Goal: Browse casually

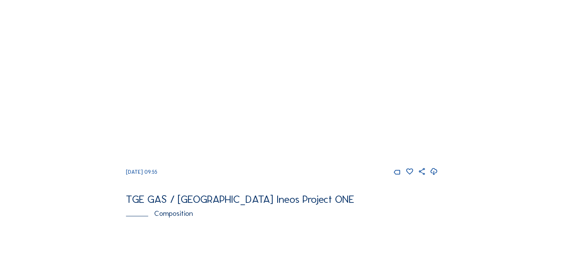
scroll to position [612, 0]
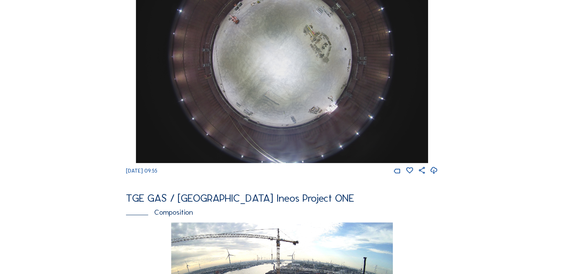
click at [438, 176] on icon at bounding box center [434, 171] width 8 height 10
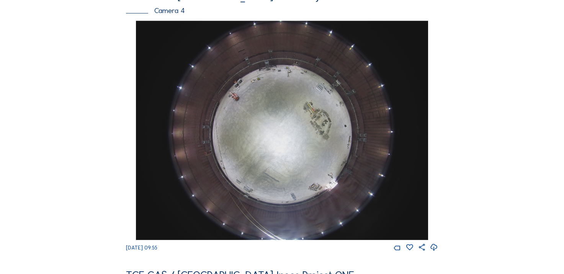
scroll to position [536, 0]
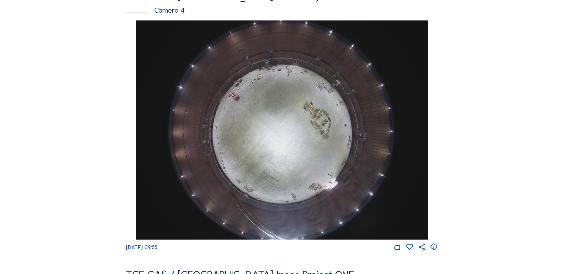
click at [114, 144] on div "Feed Photo Show Map Search Fullscreen TGE GAS / Antwerpen Ineos Project ONE Cam…" at bounding box center [281, 16] width 423 height 1027
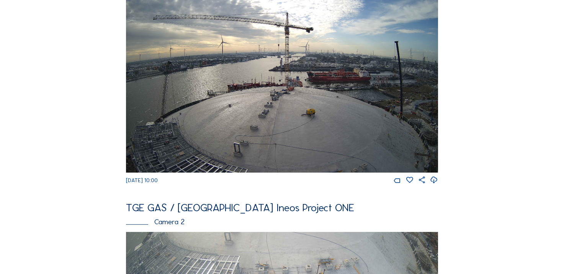
scroll to position [77, 0]
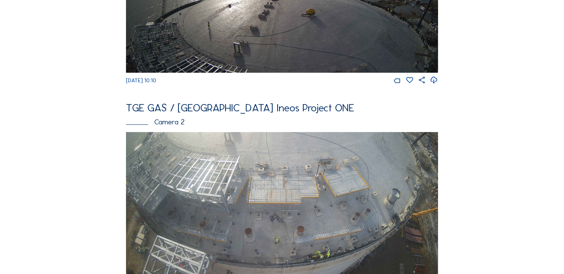
scroll to position [153, 0]
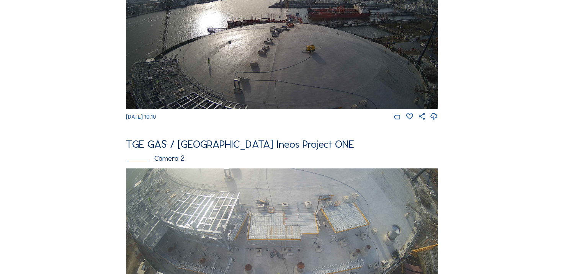
click at [432, 119] on icon at bounding box center [434, 117] width 8 height 10
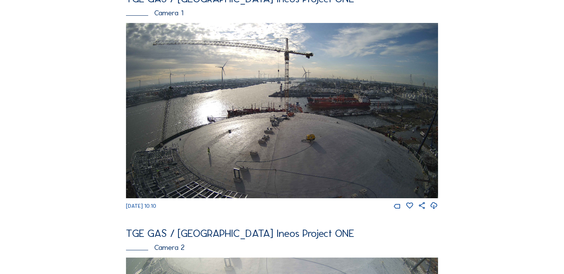
scroll to position [0, 0]
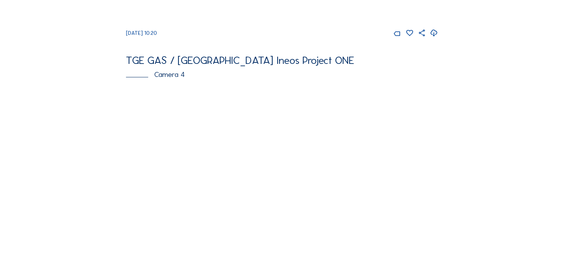
scroll to position [574, 0]
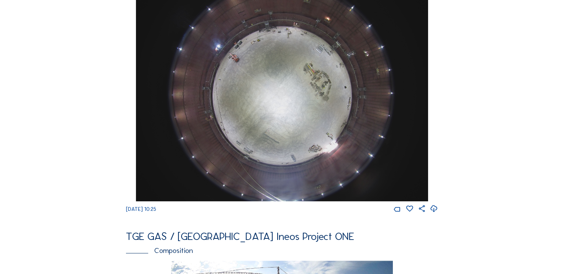
click at [433, 214] on icon at bounding box center [434, 209] width 8 height 10
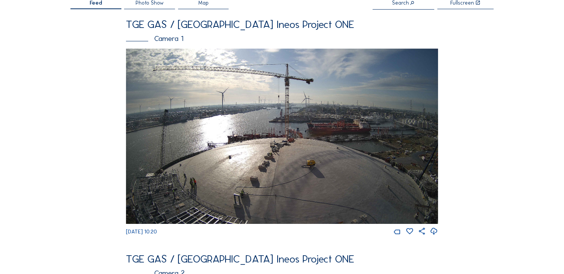
scroll to position [77, 0]
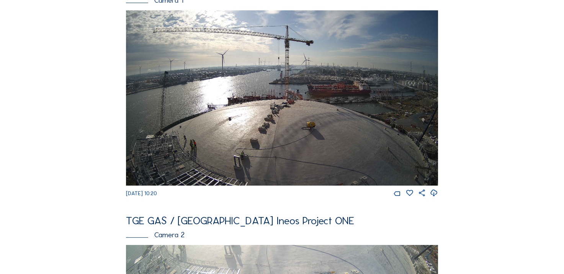
click at [437, 197] on icon at bounding box center [434, 193] width 8 height 10
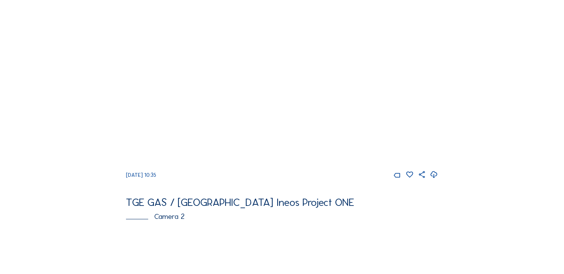
scroll to position [77, 0]
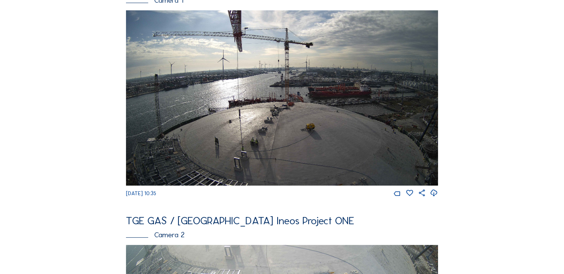
click at [436, 198] on icon at bounding box center [434, 193] width 8 height 10
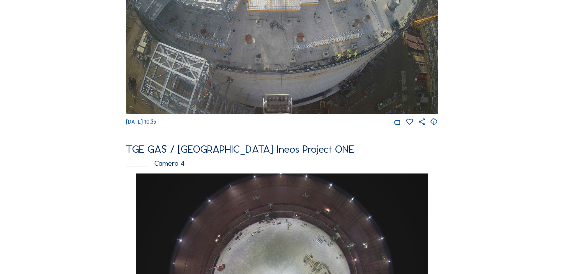
scroll to position [574, 0]
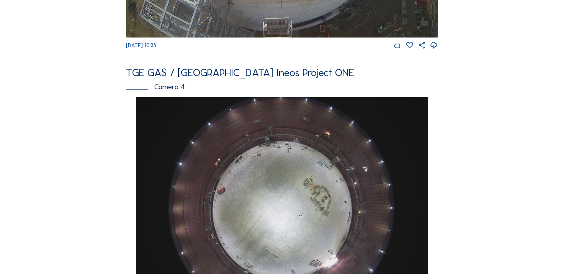
scroll to position [459, 0]
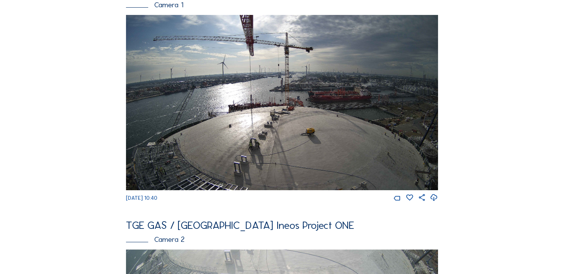
scroll to position [77, 0]
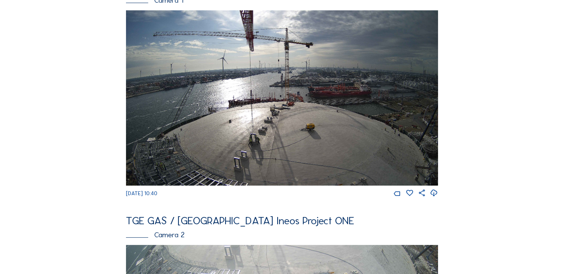
click at [436, 196] on icon at bounding box center [434, 193] width 8 height 10
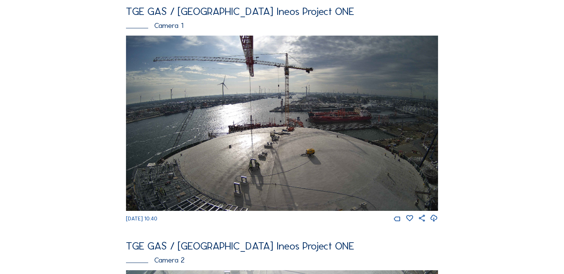
scroll to position [38, 0]
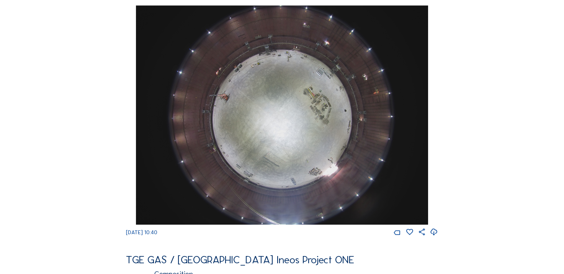
scroll to position [574, 0]
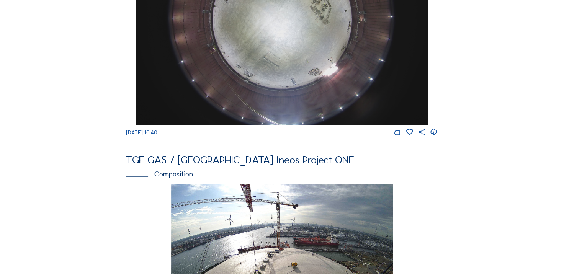
scroll to position [842, 0]
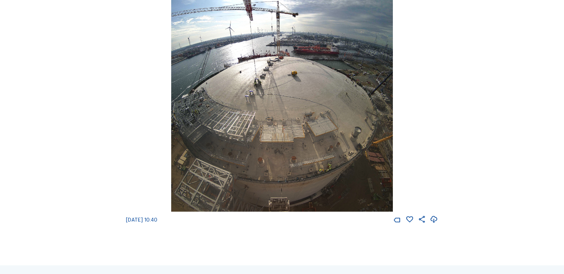
click at [126, 146] on div "We 10 Sep 2025 10:40" at bounding box center [282, 108] width 312 height 231
click at [136, 94] on div "We 10 Sep 2025 10:40" at bounding box center [282, 108] width 312 height 231
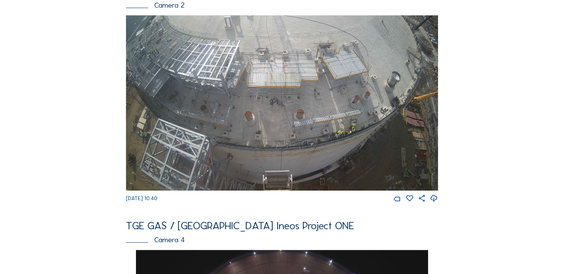
scroll to position [268, 0]
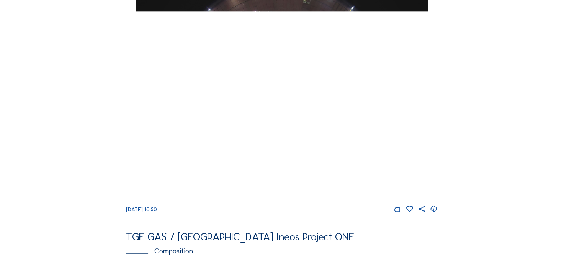
scroll to position [612, 0]
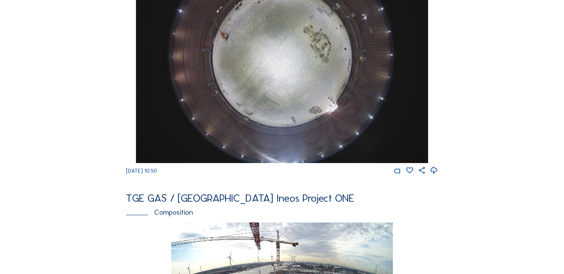
click at [433, 176] on icon at bounding box center [434, 171] width 8 height 10
click at [271, 84] on img at bounding box center [282, 53] width 292 height 219
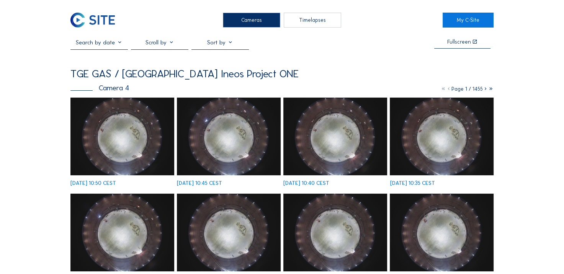
click at [113, 112] on img at bounding box center [121, 137] width 103 height 78
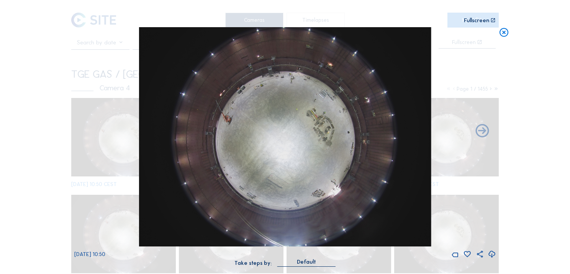
drag, startPoint x: 510, startPoint y: 37, endPoint x: 506, endPoint y: 32, distance: 6.3
click at [510, 37] on div "Scroll to travel through time | Press 'Alt' Button + Scroll to Zoom | Click and…" at bounding box center [285, 137] width 570 height 274
click at [506, 32] on icon at bounding box center [503, 32] width 11 height 11
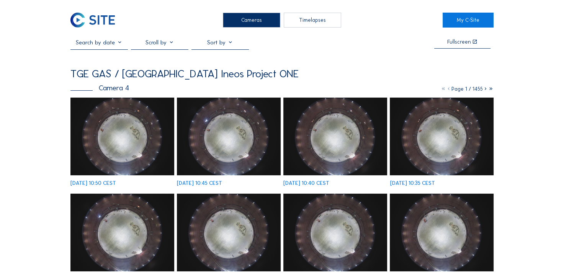
click at [82, 21] on img at bounding box center [92, 20] width 44 height 15
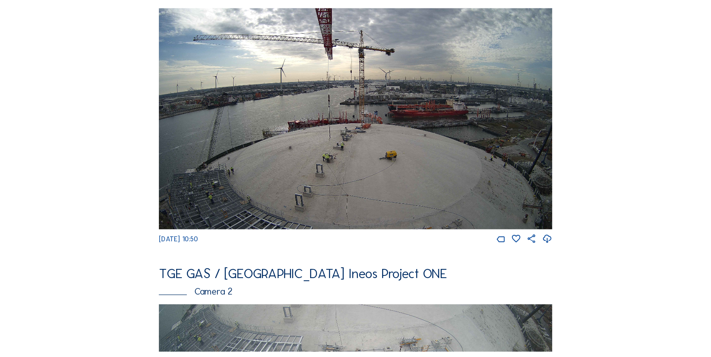
scroll to position [77, 0]
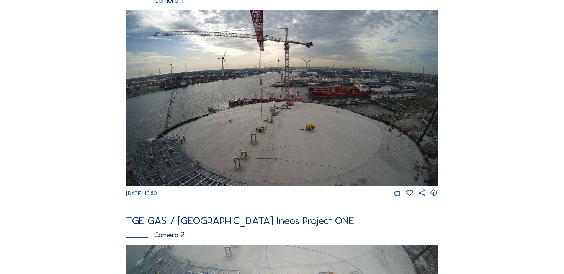
click at [436, 196] on icon at bounding box center [434, 193] width 8 height 10
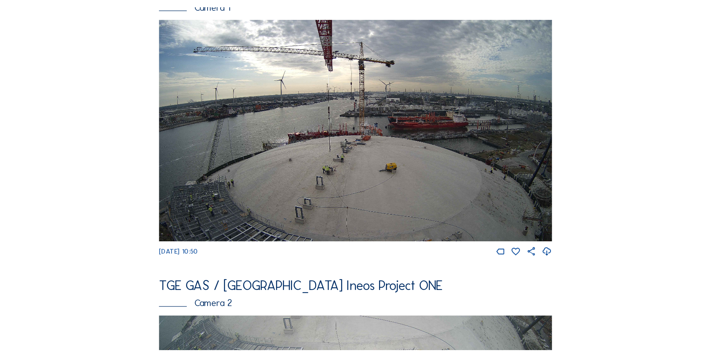
scroll to position [75, 0]
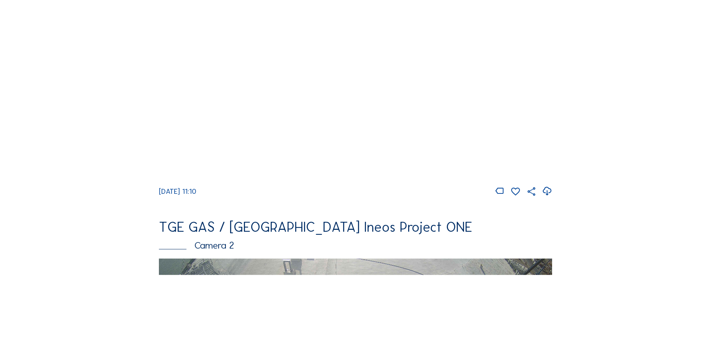
scroll to position [153, 0]
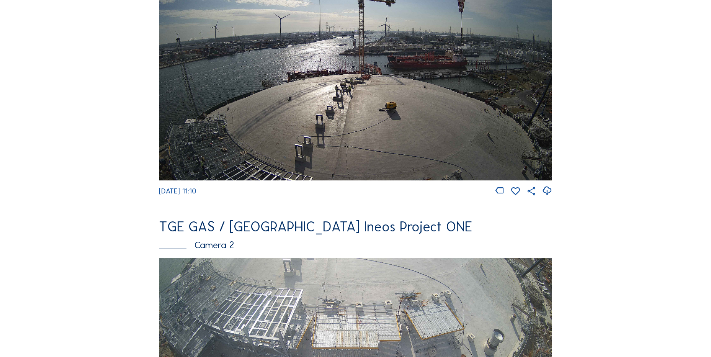
click at [546, 191] on icon at bounding box center [547, 191] width 10 height 13
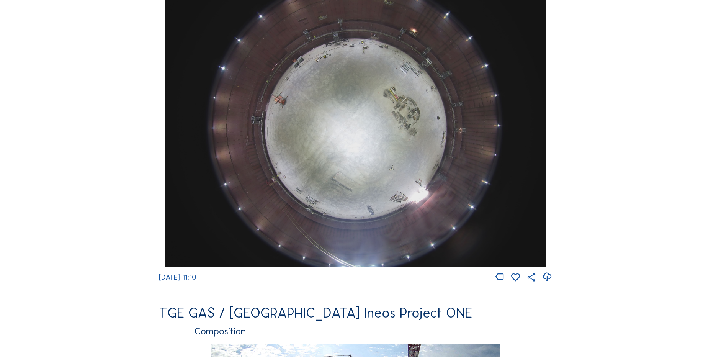
scroll to position [727, 0]
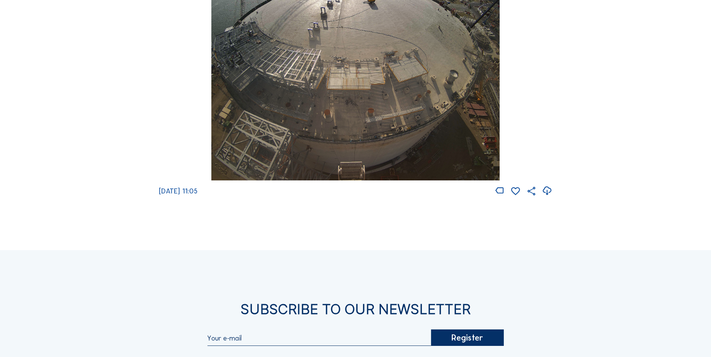
scroll to position [1169, 0]
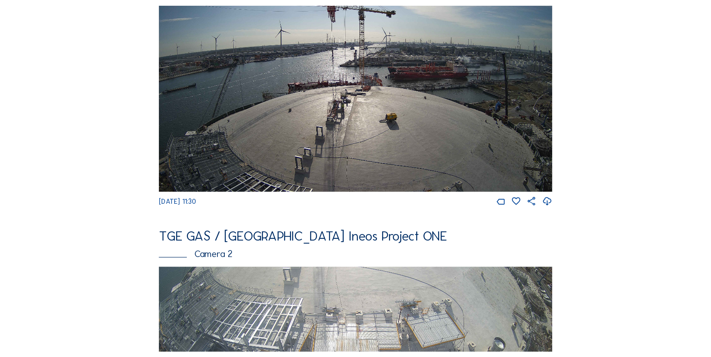
scroll to position [115, 0]
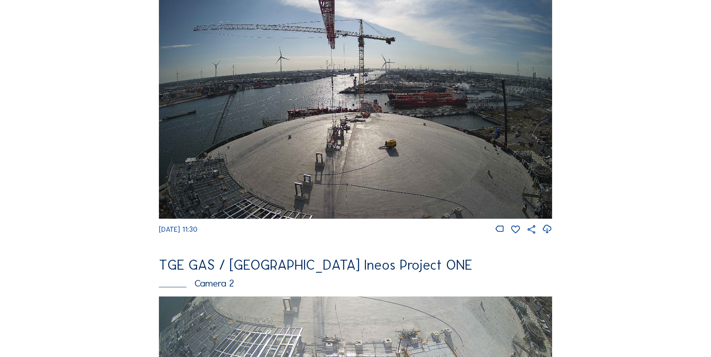
click at [550, 233] on icon at bounding box center [547, 229] width 10 height 13
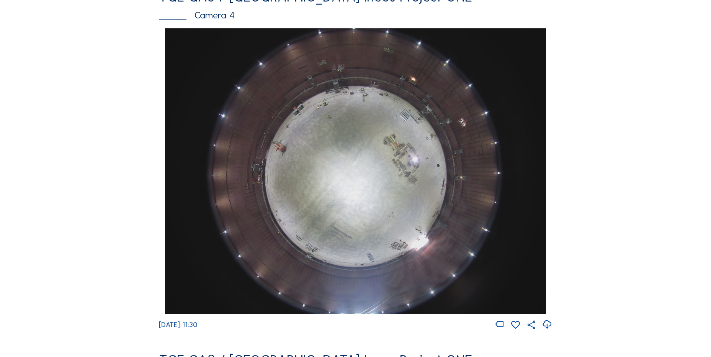
scroll to position [612, 0]
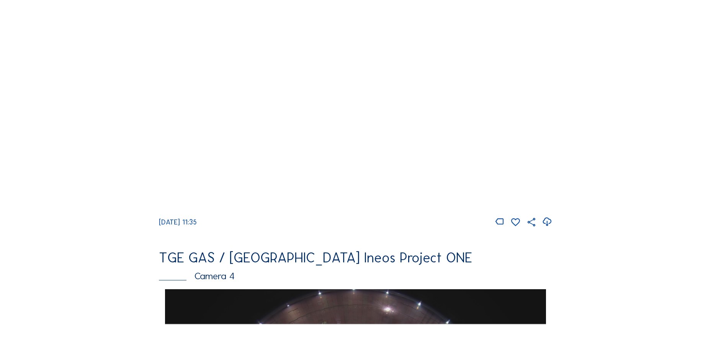
scroll to position [421, 0]
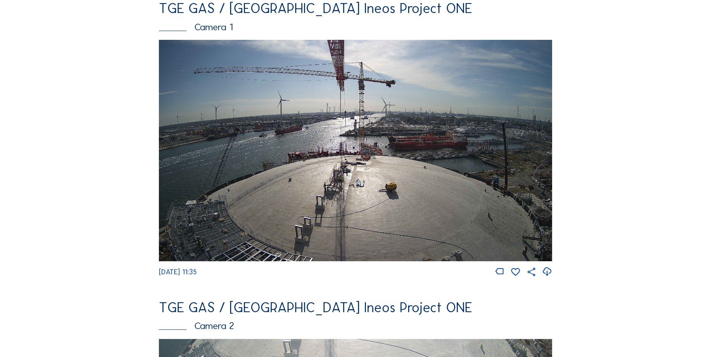
scroll to position [115, 0]
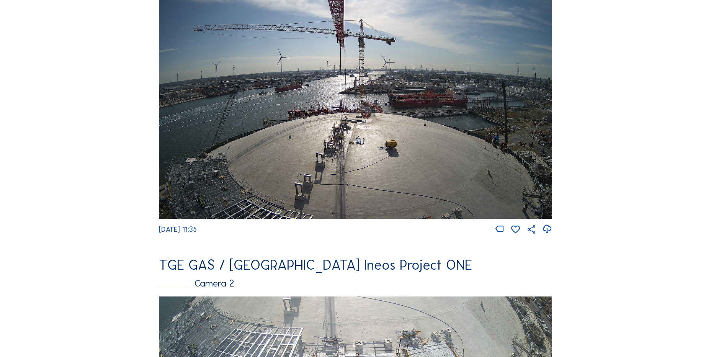
click at [550, 234] on icon at bounding box center [547, 229] width 10 height 13
drag, startPoint x: 82, startPoint y: 178, endPoint x: 86, endPoint y: 175, distance: 5.5
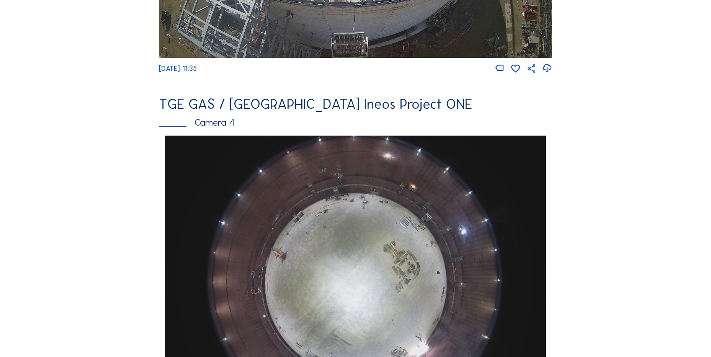
scroll to position [612, 0]
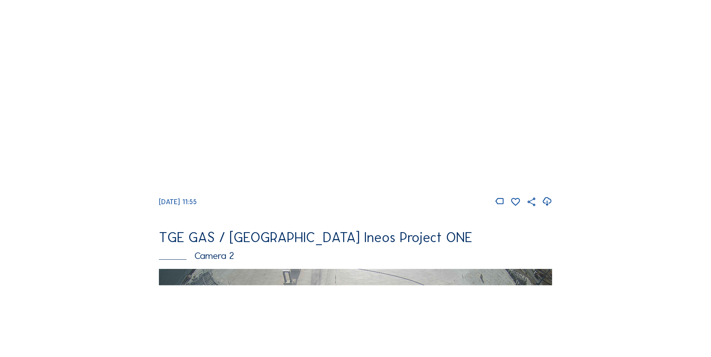
scroll to position [153, 0]
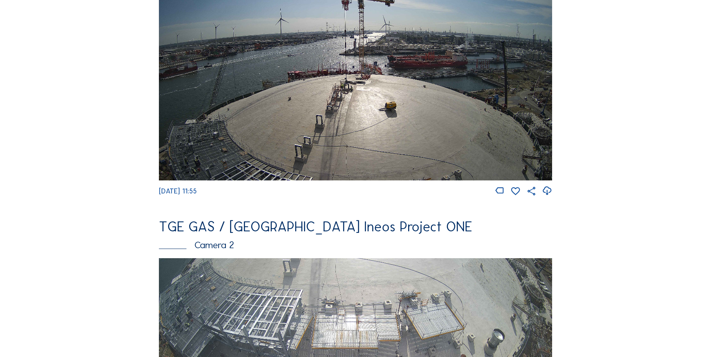
drag, startPoint x: 547, startPoint y: 191, endPoint x: 531, endPoint y: 184, distance: 17.0
click at [547, 190] on icon at bounding box center [547, 191] width 10 height 13
drag, startPoint x: 124, startPoint y: 199, endPoint x: 120, endPoint y: 204, distance: 6.1
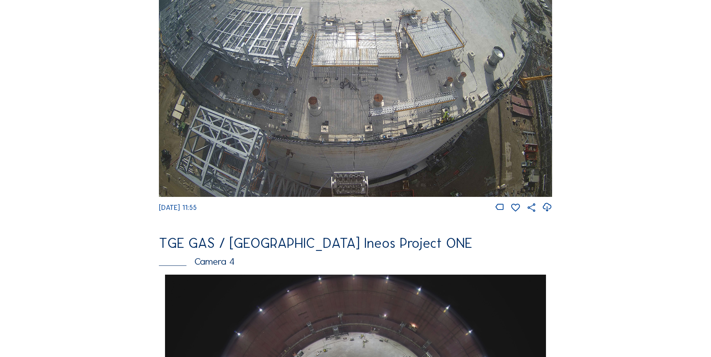
scroll to position [303, 0]
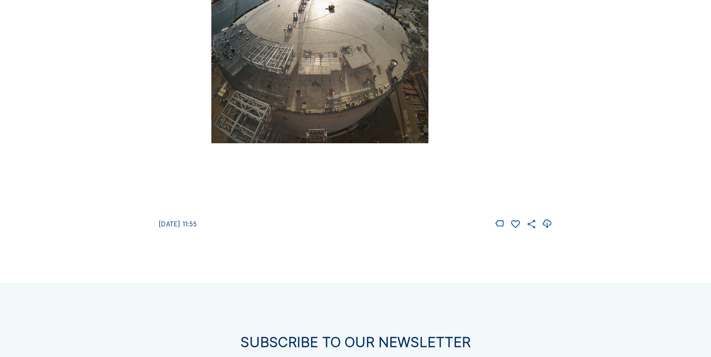
scroll to position [1040, 0]
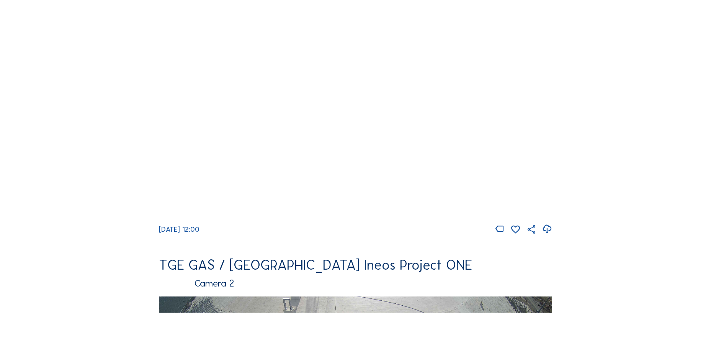
scroll to position [113, 0]
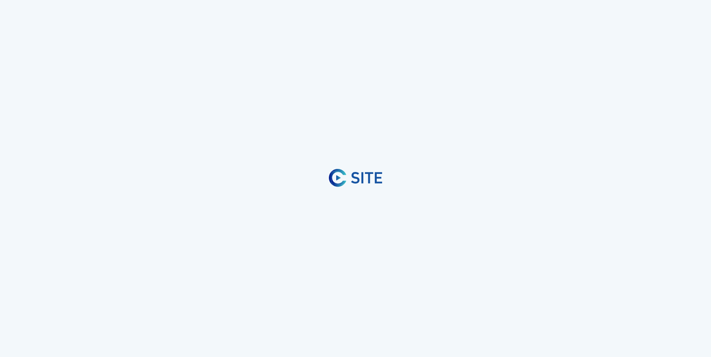
click at [96, 175] on div at bounding box center [355, 178] width 711 height 357
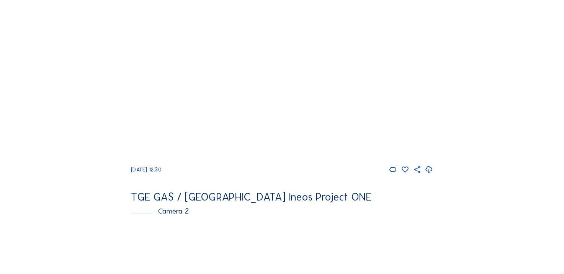
scroll to position [38, 0]
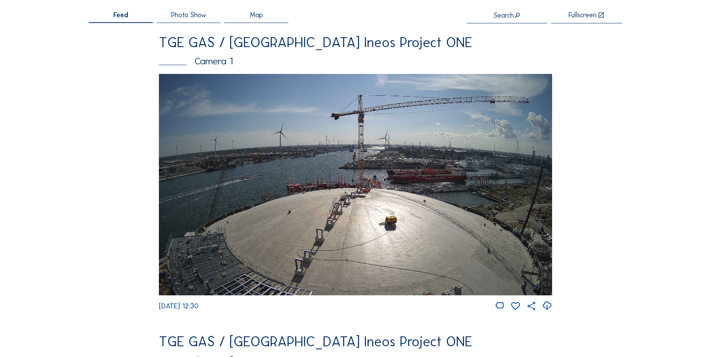
click at [547, 309] on icon at bounding box center [547, 305] width 10 height 13
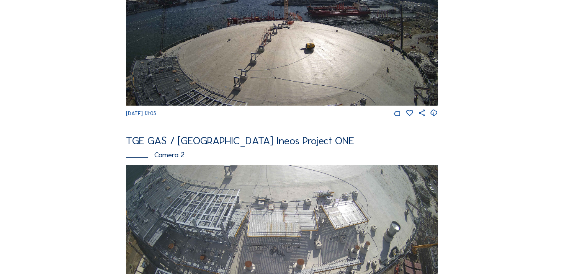
scroll to position [115, 0]
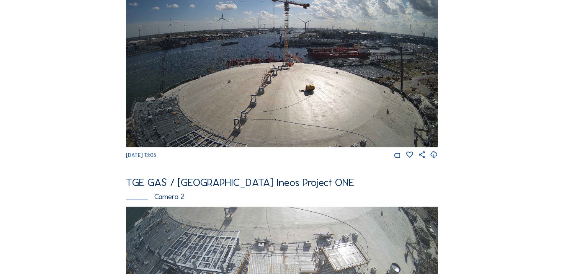
click at [435, 160] on icon at bounding box center [434, 155] width 8 height 10
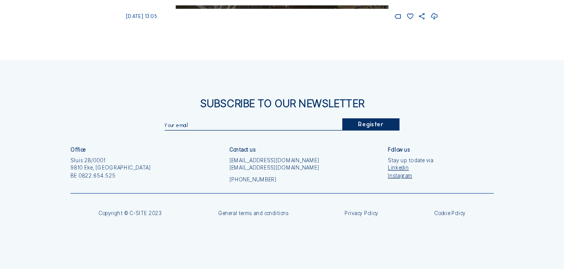
scroll to position [807, 0]
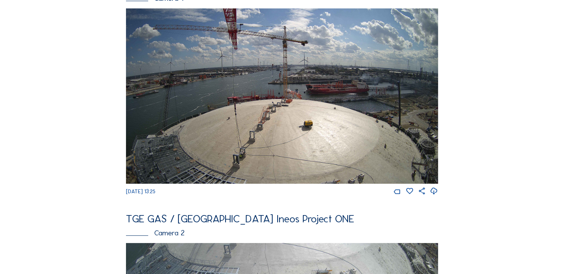
scroll to position [153, 0]
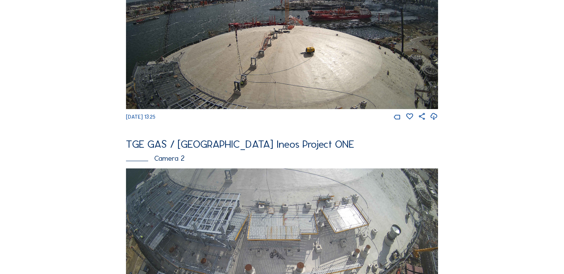
click at [435, 119] on icon at bounding box center [434, 117] width 8 height 10
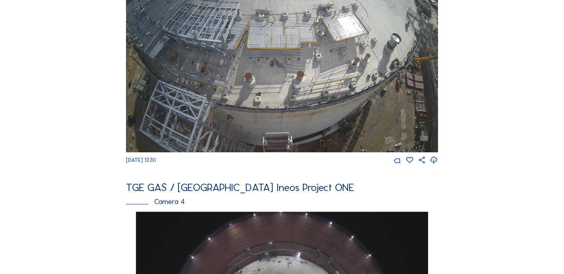
click at [88, 112] on div "Feed Photo Show Map Search Fullscreen TGE GAS / [GEOGRAPHIC_DATA] Ineos Project…" at bounding box center [281, 207] width 423 height 1027
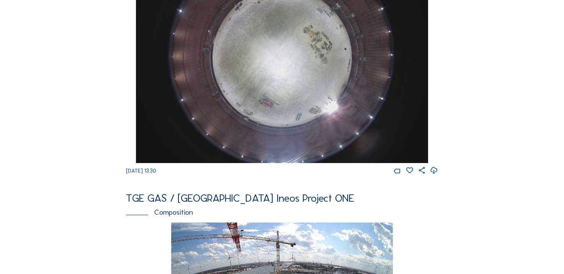
scroll to position [536, 0]
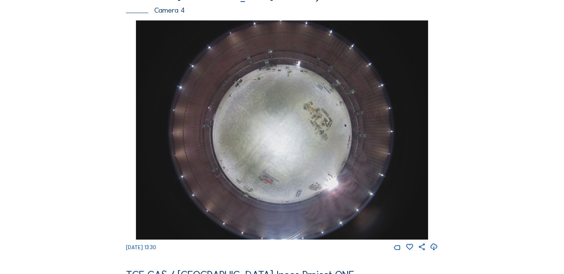
drag, startPoint x: 20, startPoint y: 129, endPoint x: 73, endPoint y: 117, distance: 55.3
click at [52, 119] on div "Cameras Timelapses My C-Site Feed Photo Show Map Search Fullscreen TGE GAS / [G…" at bounding box center [282, 126] width 564 height 1324
click at [73, 115] on div "Feed Photo Show Map Search Fullscreen TGE GAS / [GEOGRAPHIC_DATA] Ineos Project…" at bounding box center [281, 16] width 423 height 1027
click at [72, 119] on div "Feed Photo Show Map Search Fullscreen TGE GAS / [GEOGRAPHIC_DATA] Ineos Project…" at bounding box center [281, 16] width 423 height 1027
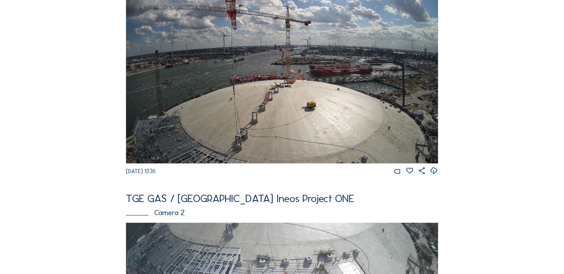
scroll to position [38, 0]
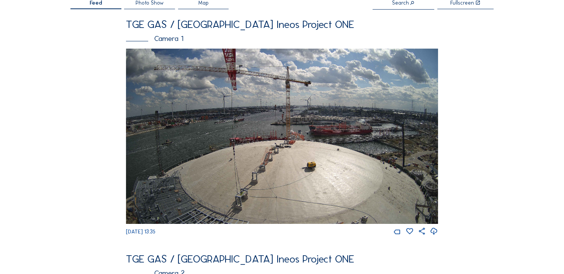
click at [435, 235] on icon at bounding box center [434, 232] width 8 height 10
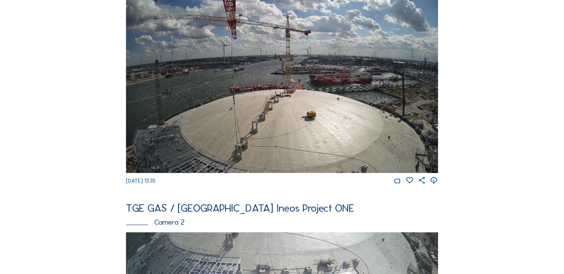
scroll to position [115, 0]
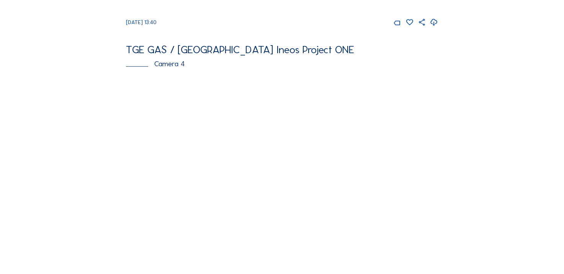
scroll to position [574, 0]
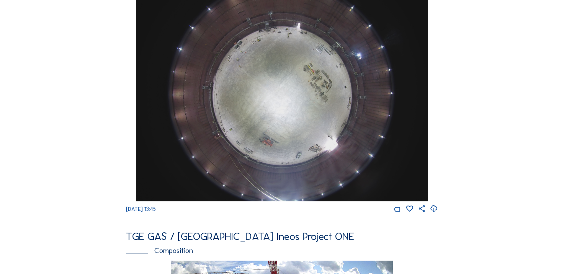
click at [436, 214] on icon at bounding box center [434, 209] width 8 height 10
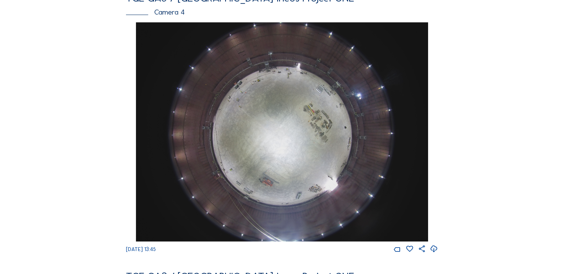
scroll to position [651, 0]
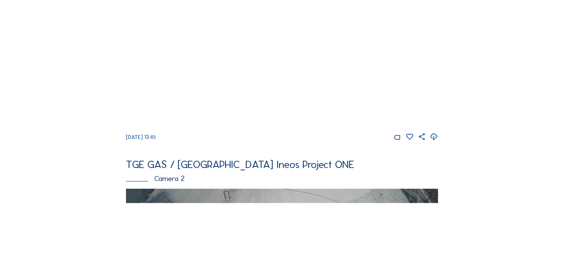
scroll to position [115, 0]
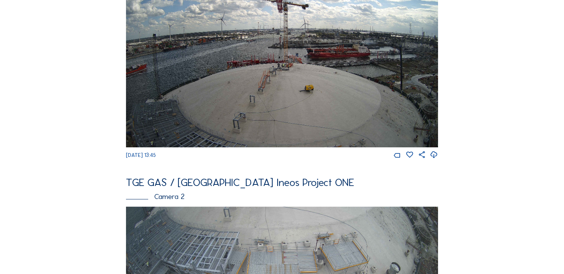
drag, startPoint x: 434, startPoint y: 158, endPoint x: 427, endPoint y: 154, distance: 7.4
click at [434, 158] on icon at bounding box center [434, 155] width 8 height 10
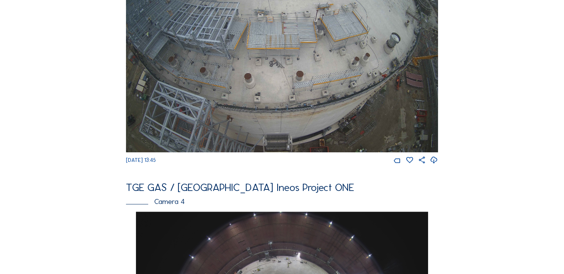
click at [74, 109] on div "Feed Photo Show Map Search Fullscreen TGE GAS / [GEOGRAPHIC_DATA] Ineos Project…" at bounding box center [281, 207] width 423 height 1027
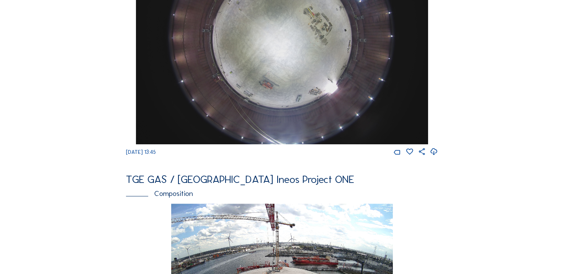
scroll to position [612, 0]
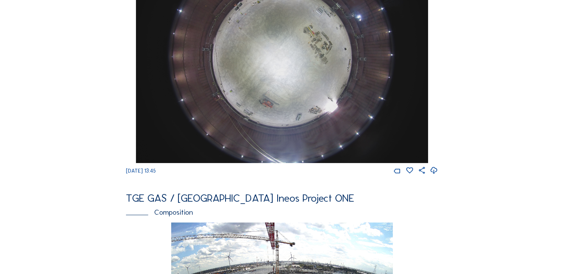
click at [53, 138] on div "Cameras Timelapses My C-Site Feed Photo Show Map Search Fullscreen TGE GAS / An…" at bounding box center [282, 50] width 564 height 1324
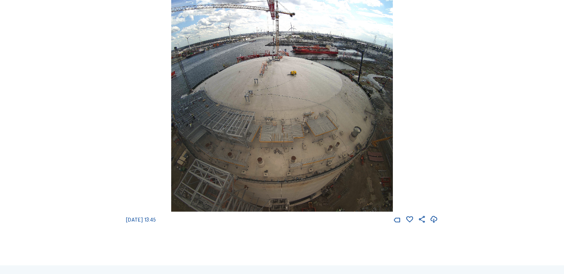
scroll to position [804, 0]
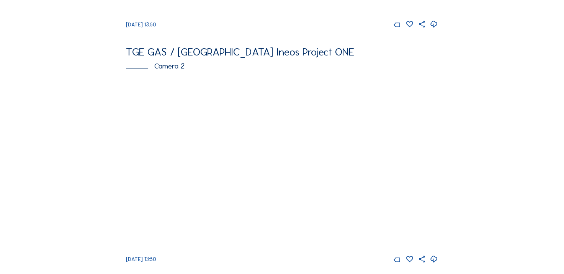
scroll to position [306, 0]
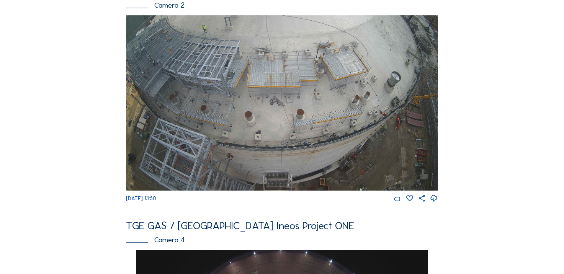
click at [433, 204] on icon at bounding box center [434, 199] width 8 height 10
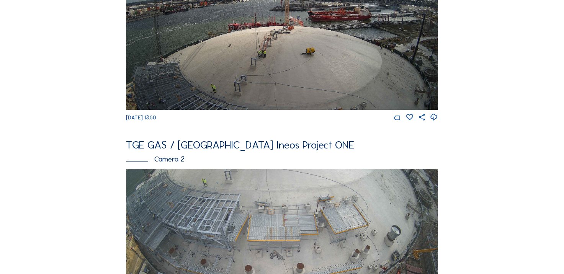
scroll to position [0, 0]
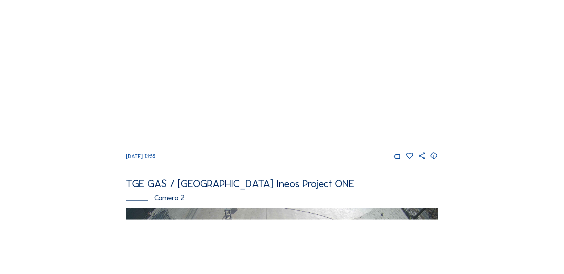
scroll to position [115, 0]
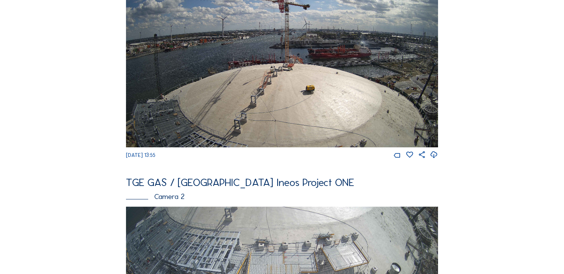
click at [433, 157] on icon at bounding box center [434, 155] width 8 height 10
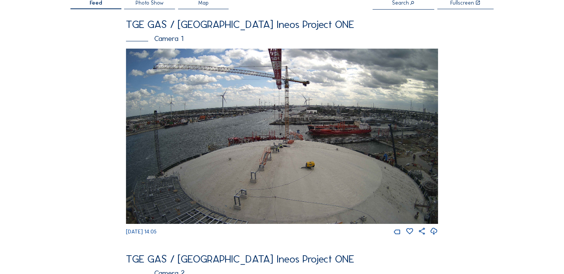
scroll to position [38, 0]
click at [438, 235] on icon at bounding box center [434, 232] width 8 height 10
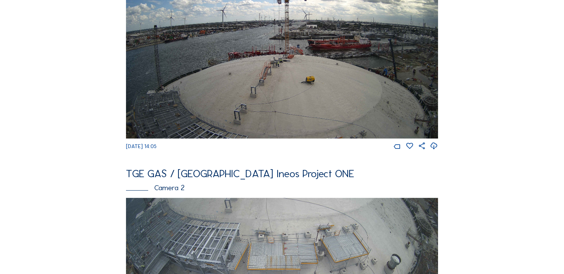
scroll to position [115, 0]
